Goal: Transaction & Acquisition: Purchase product/service

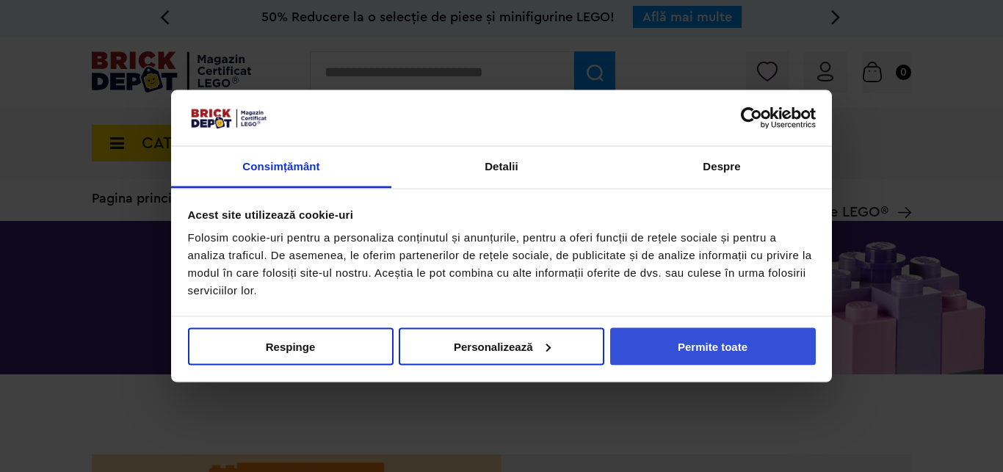
click at [724, 353] on button "Permite toate" at bounding box center [713, 346] width 206 height 37
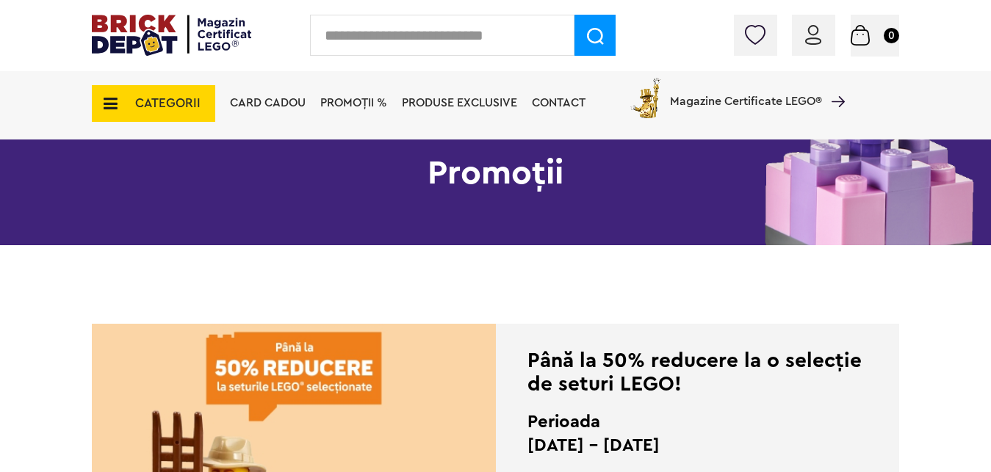
scroll to position [375, 0]
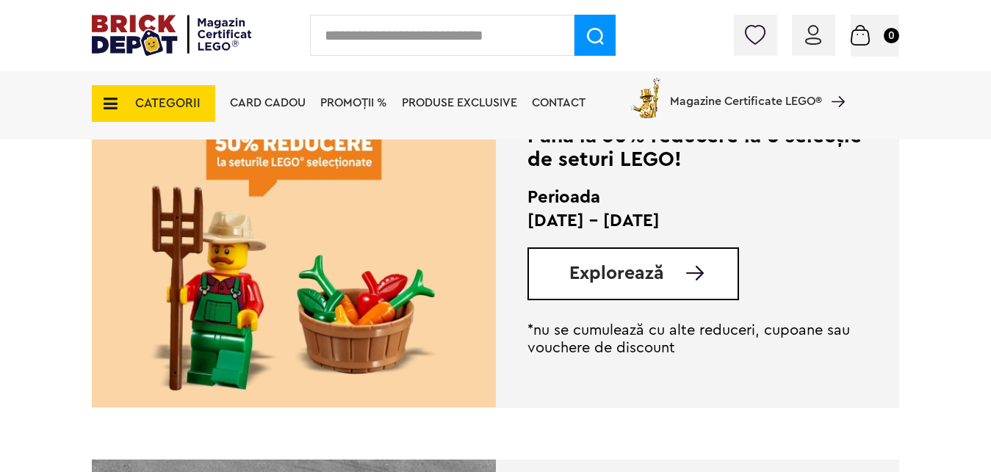
click at [646, 283] on span "Explorează" at bounding box center [616, 273] width 95 height 18
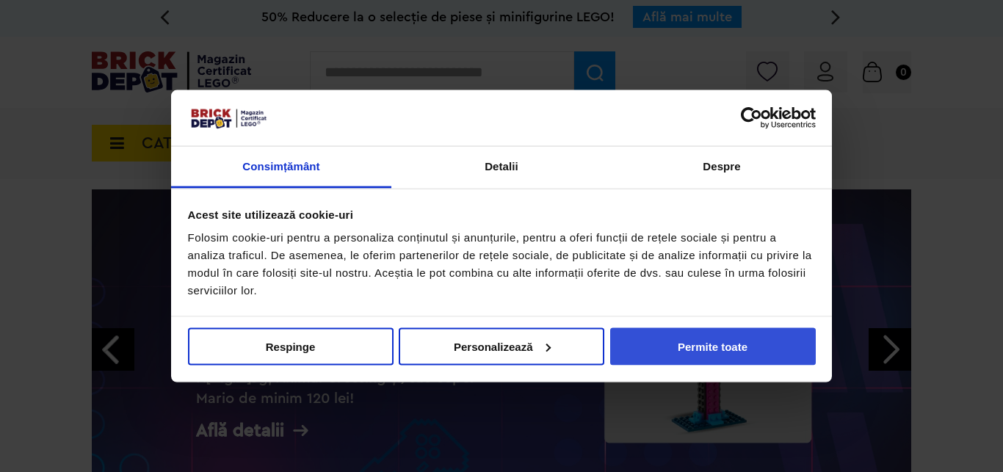
click at [731, 353] on button "Permite toate" at bounding box center [713, 346] width 206 height 37
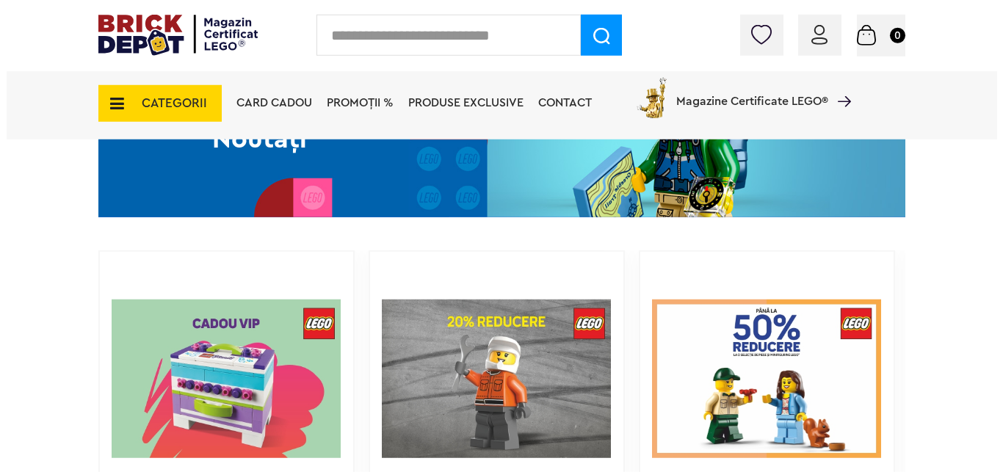
scroll to position [899, 0]
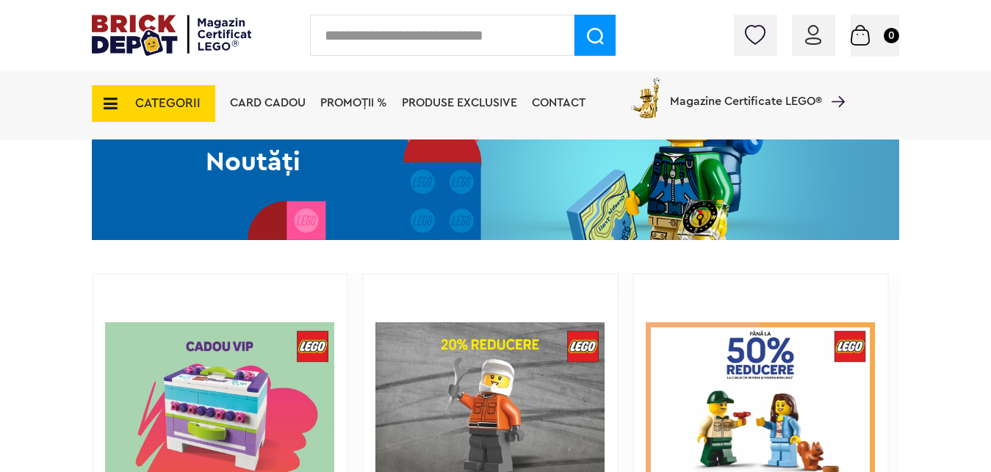
drag, startPoint x: 443, startPoint y: 41, endPoint x: 450, endPoint y: 35, distance: 9.3
click at [443, 40] on input "text" at bounding box center [442, 35] width 264 height 41
click at [450, 34] on input "text" at bounding box center [442, 35] width 264 height 41
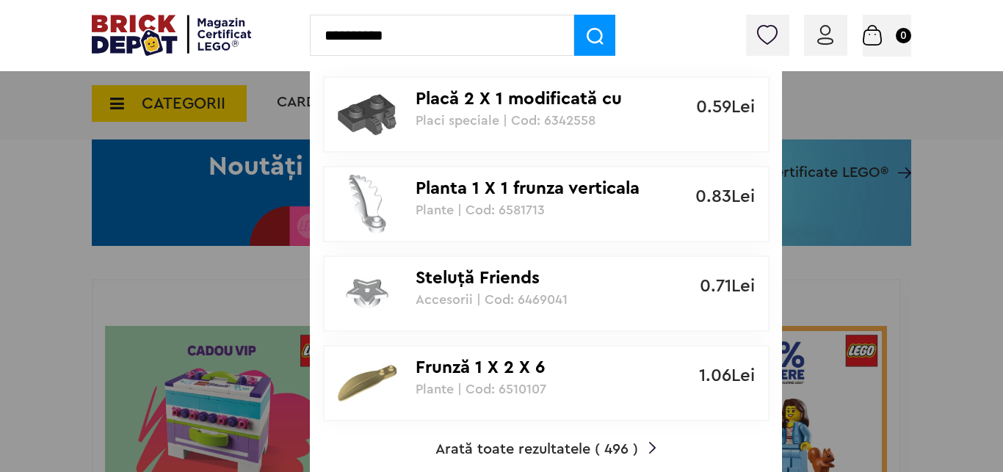
type input "**********"
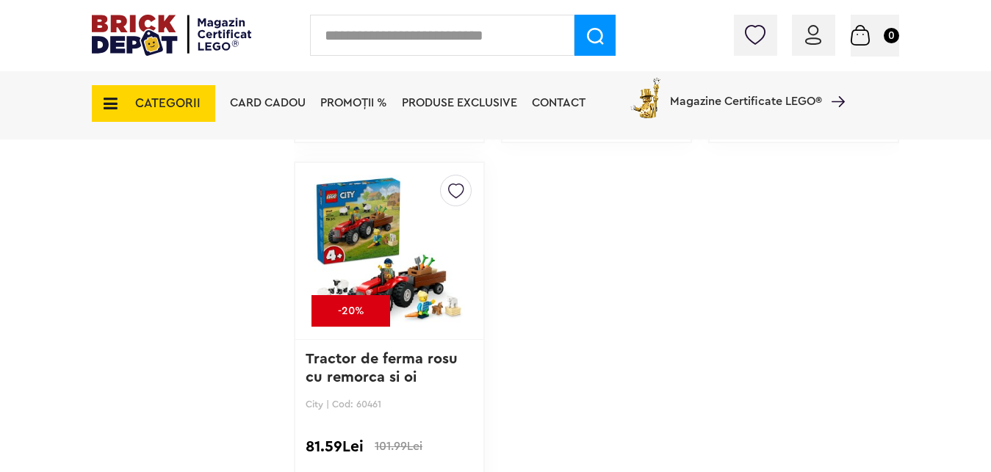
scroll to position [6630, 0]
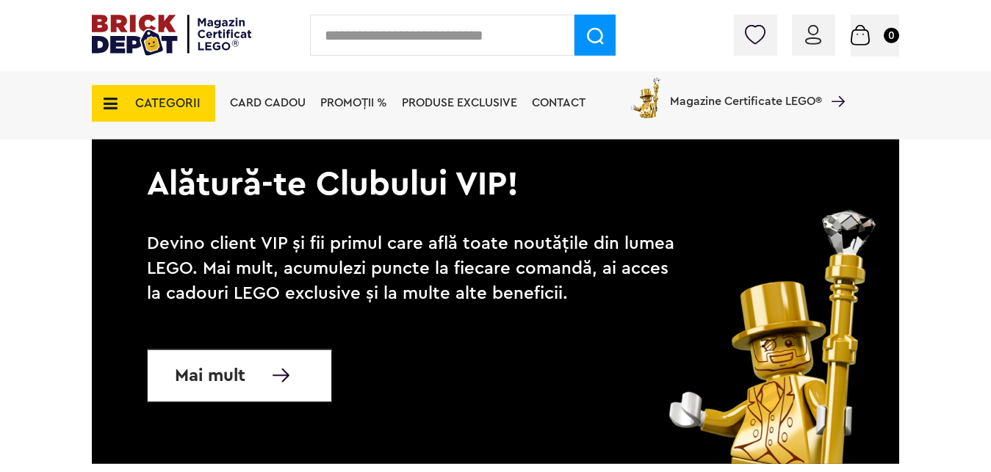
scroll to position [300, 0]
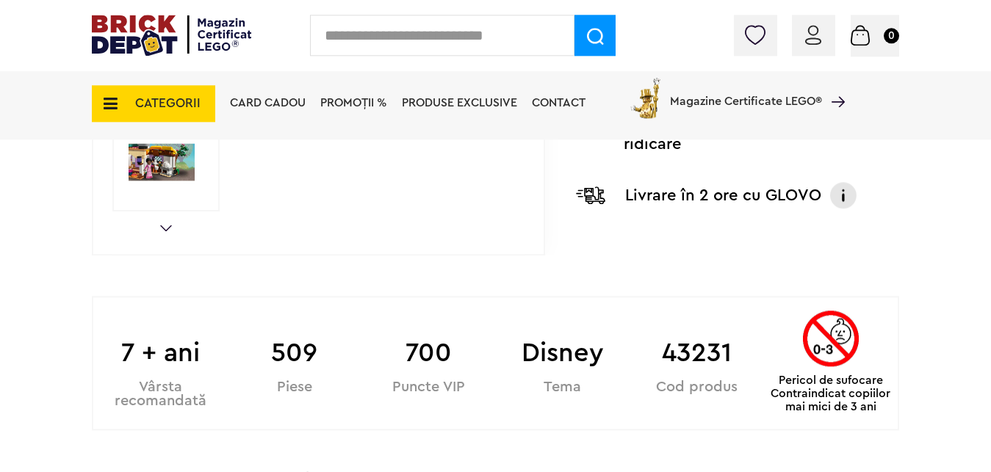
scroll to position [524, 0]
